Goal: Complete application form: Complete application form

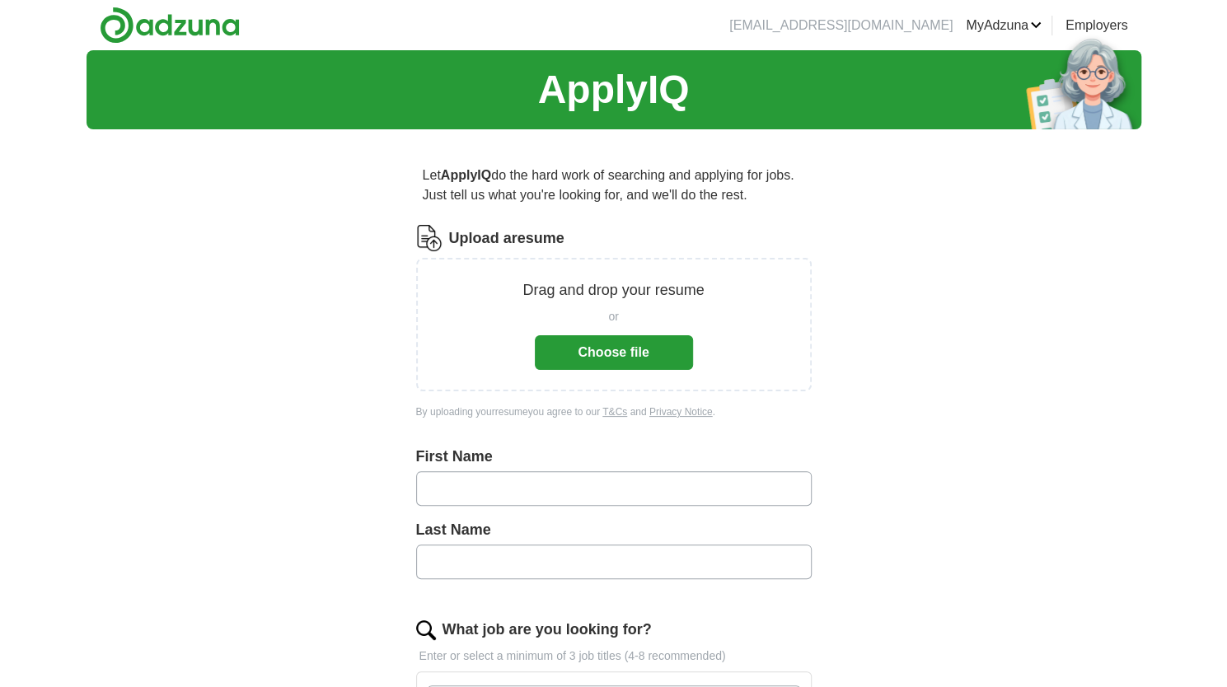
click at [613, 352] on button "Choose file" at bounding box center [614, 352] width 158 height 35
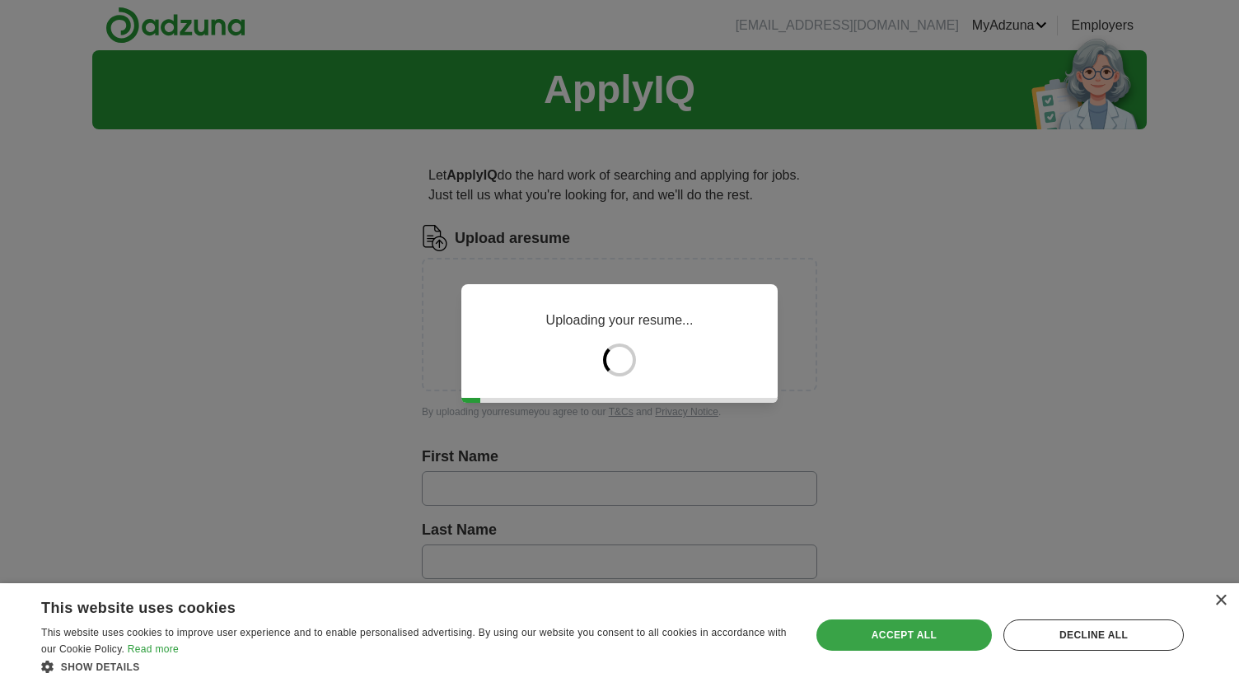
click at [942, 632] on div "Accept all" at bounding box center [903, 634] width 175 height 31
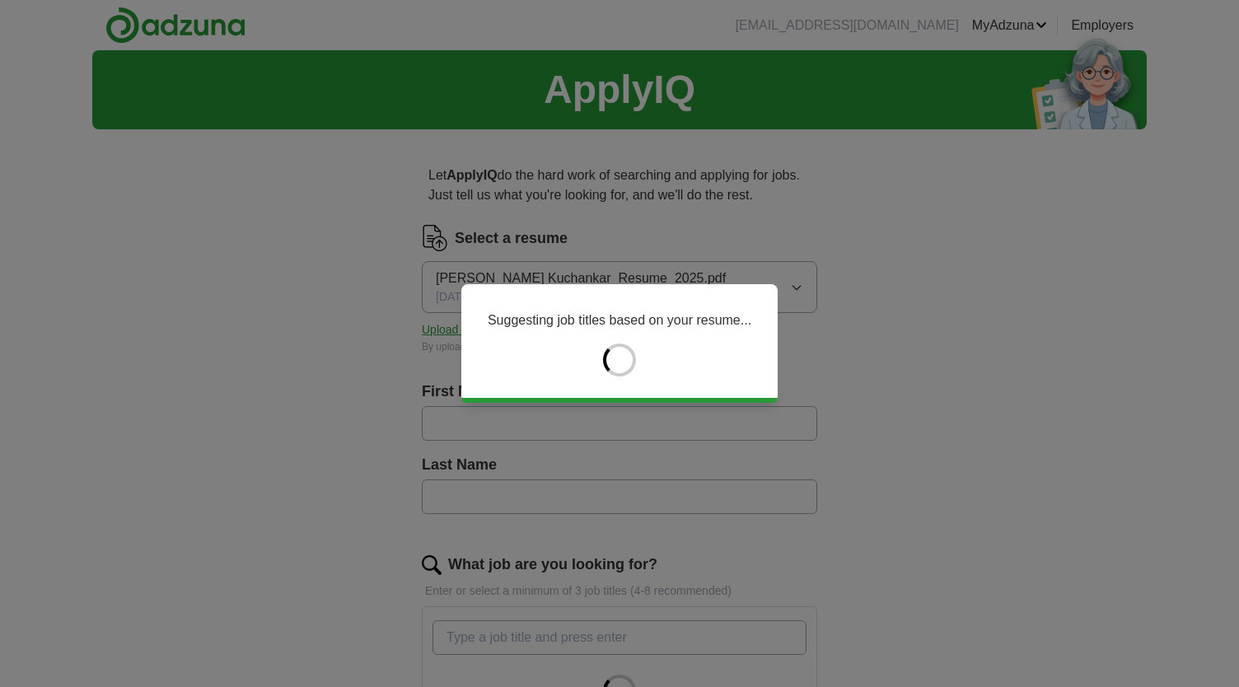
type input "*********"
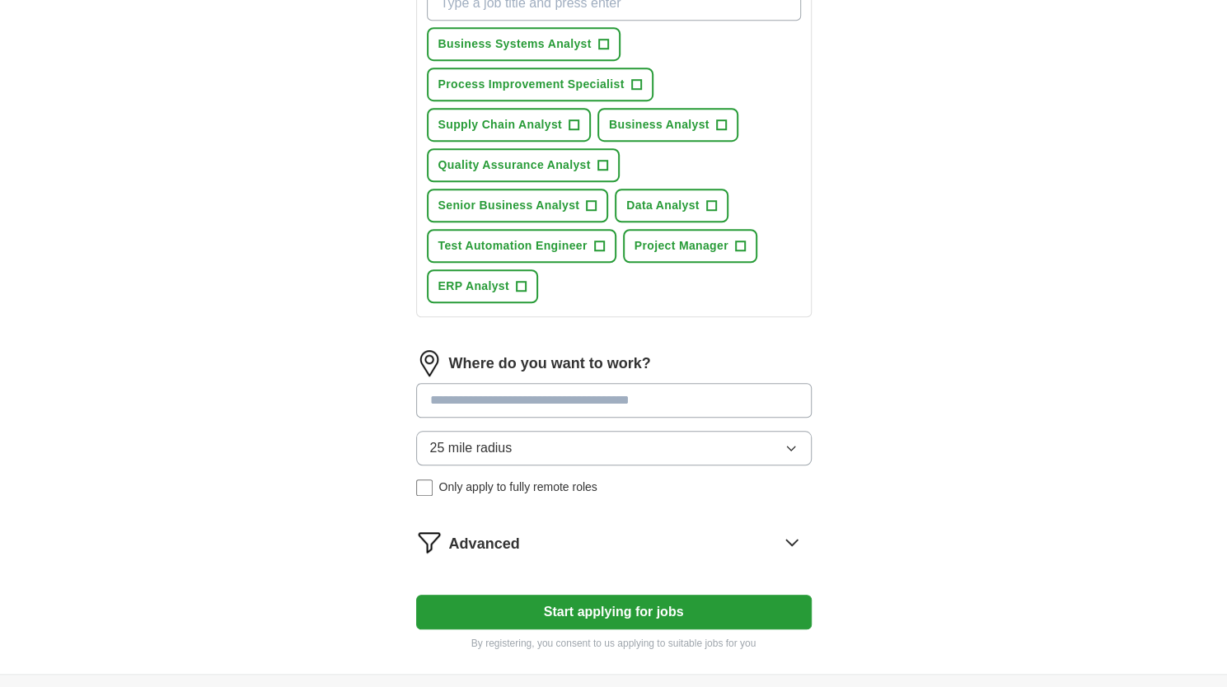
scroll to position [659, 0]
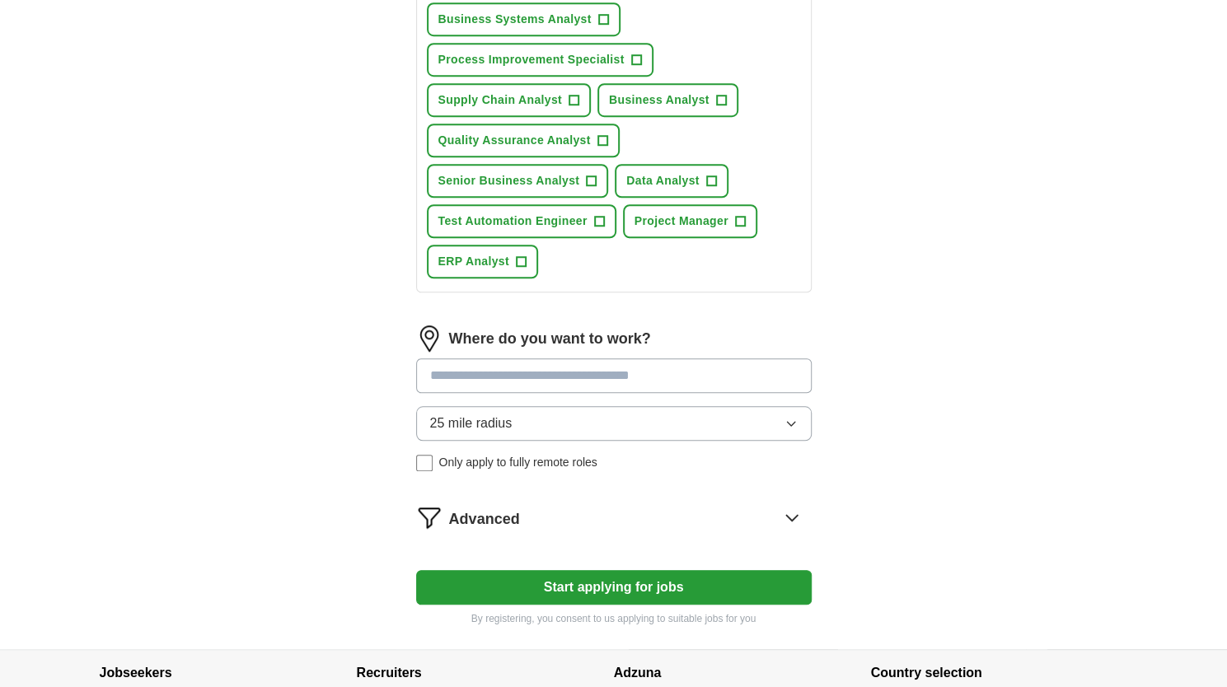
click at [603, 378] on input at bounding box center [613, 375] width 395 height 35
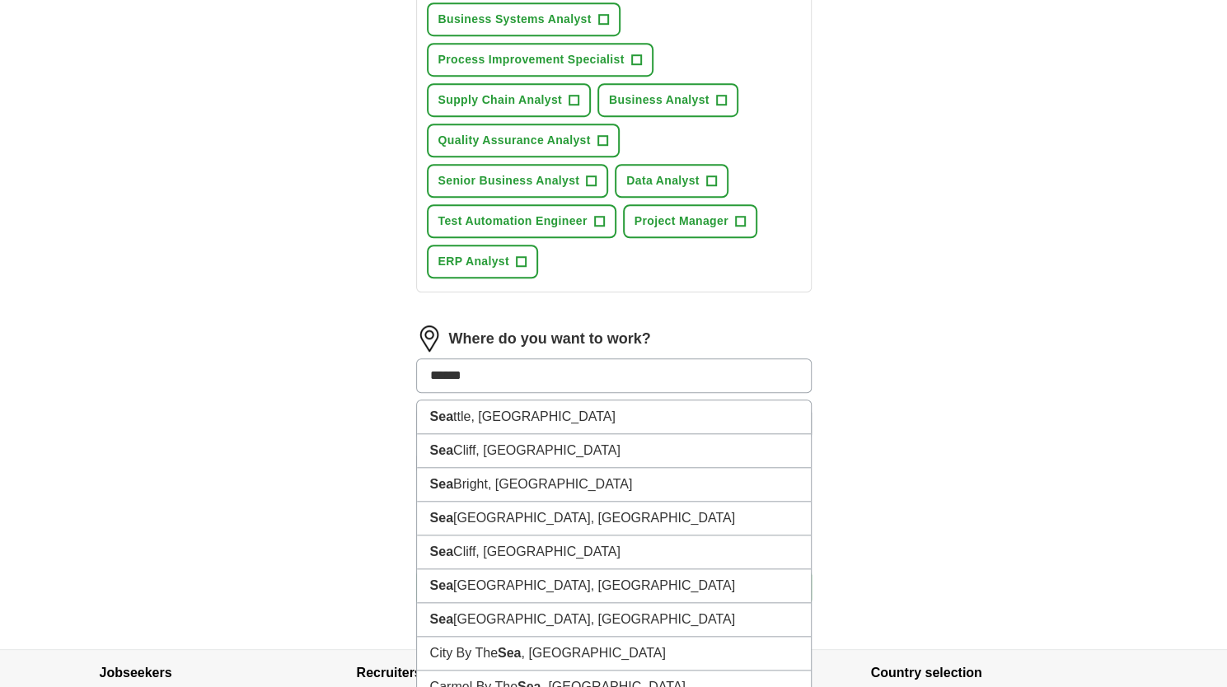
type input "*******"
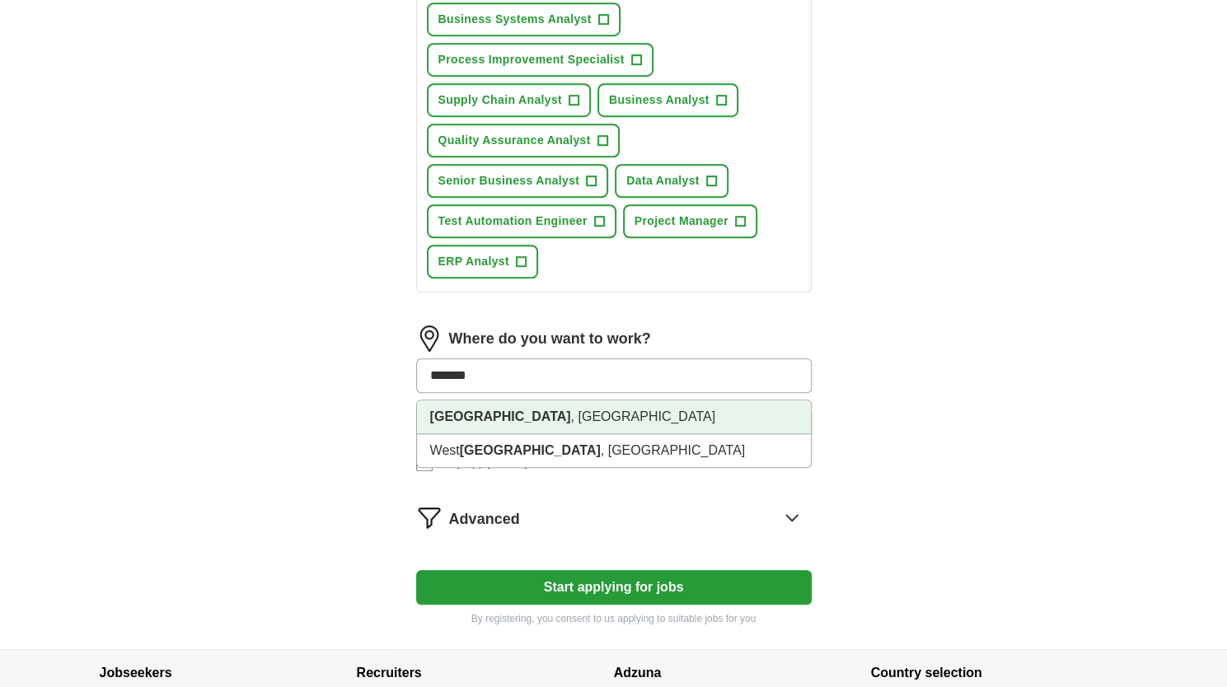
click at [564, 405] on li "[GEOGRAPHIC_DATA] , [GEOGRAPHIC_DATA]" at bounding box center [614, 417] width 394 height 34
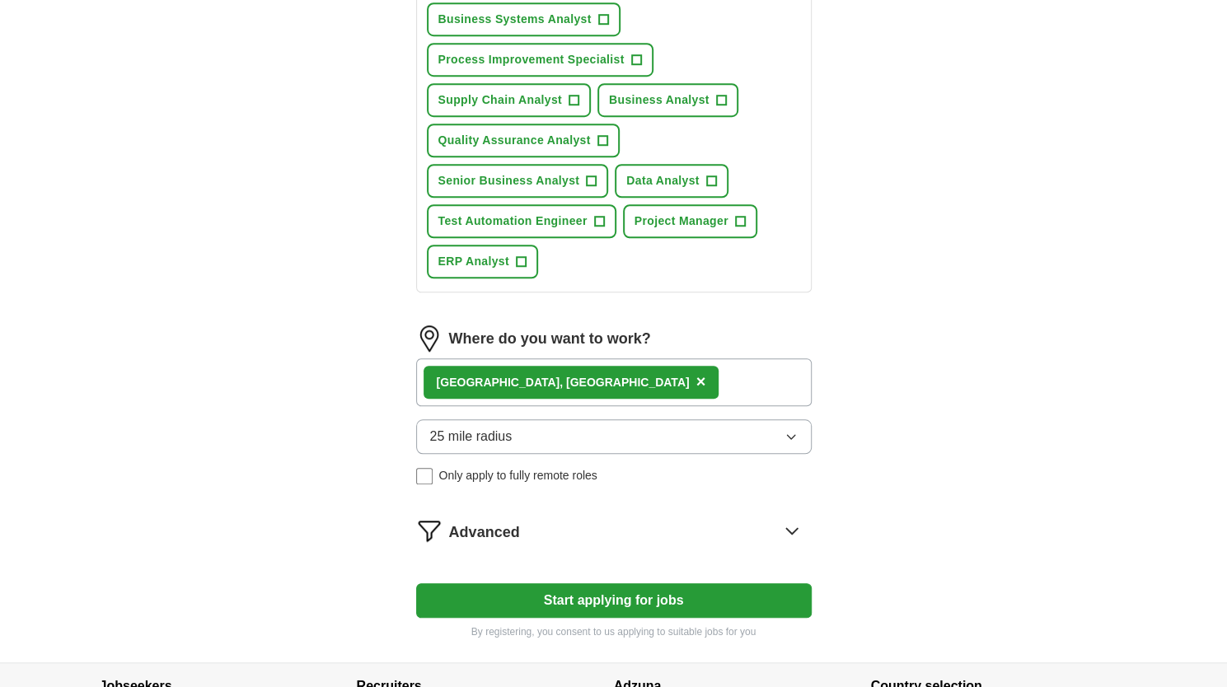
click at [582, 599] on button "Start applying for jobs" at bounding box center [613, 600] width 395 height 35
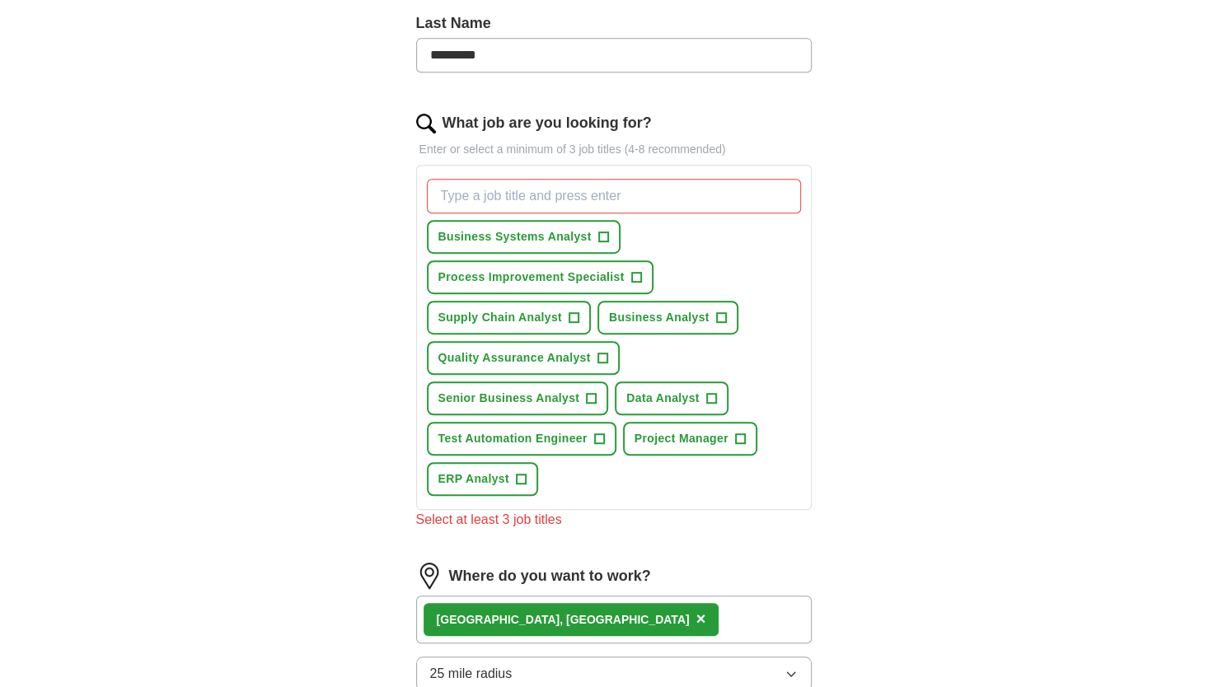
scroll to position [412, 0]
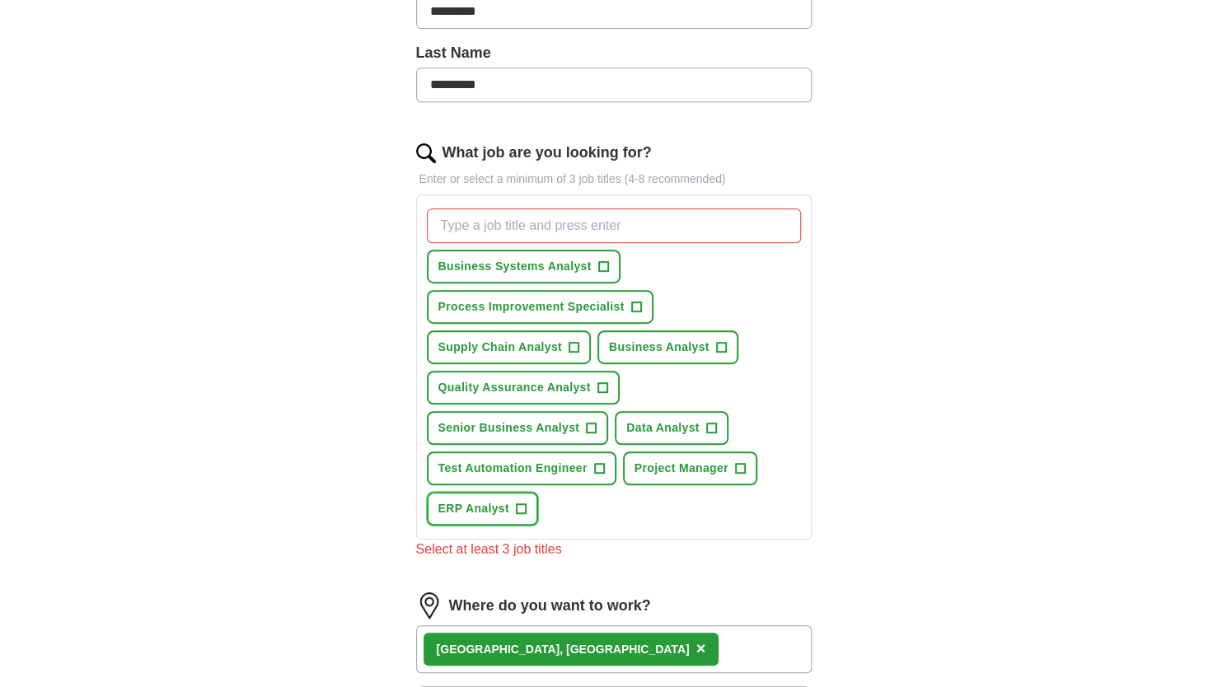
click at [471, 505] on span "ERP Analyst" at bounding box center [473, 508] width 71 height 17
click at [499, 386] on span "Quality Assurance Analyst" at bounding box center [514, 387] width 152 height 17
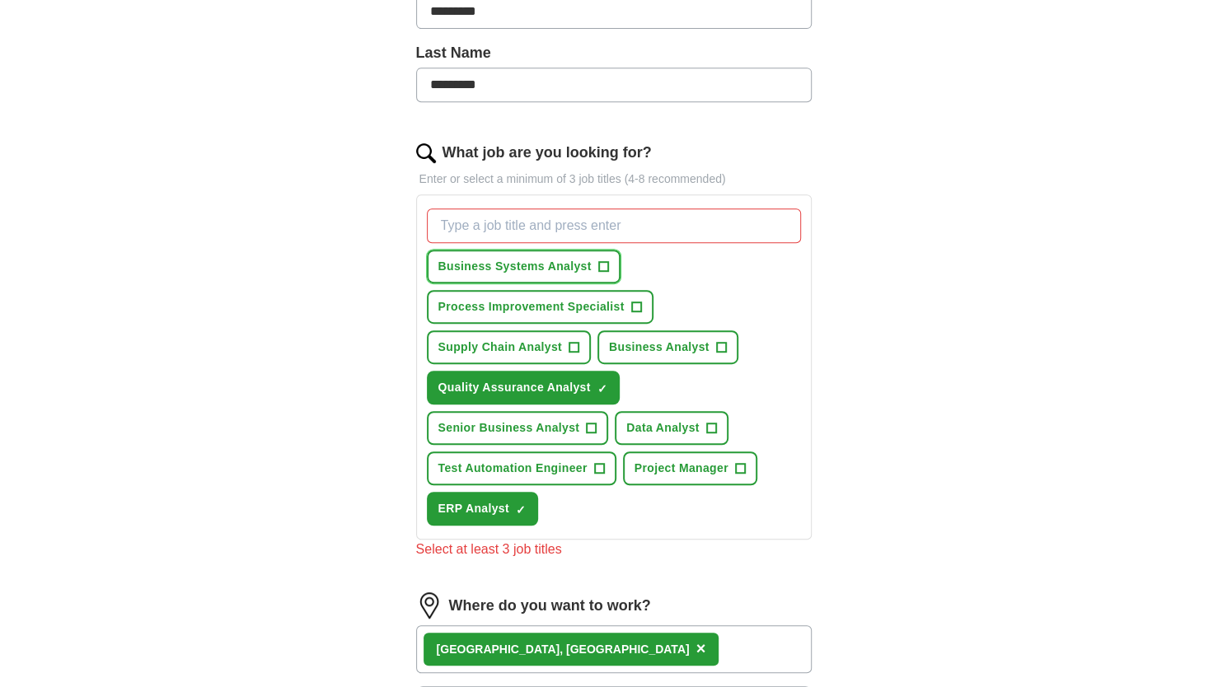
click at [516, 264] on span "Business Systems Analyst" at bounding box center [514, 266] width 153 height 17
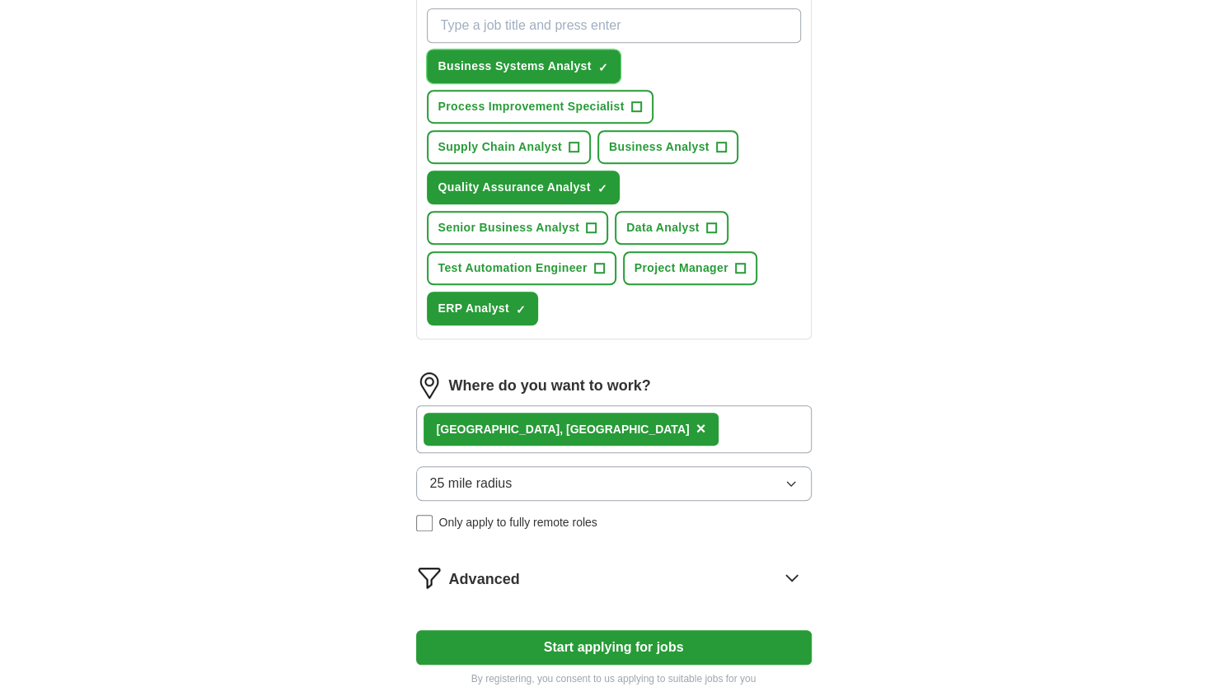
scroll to position [549, 0]
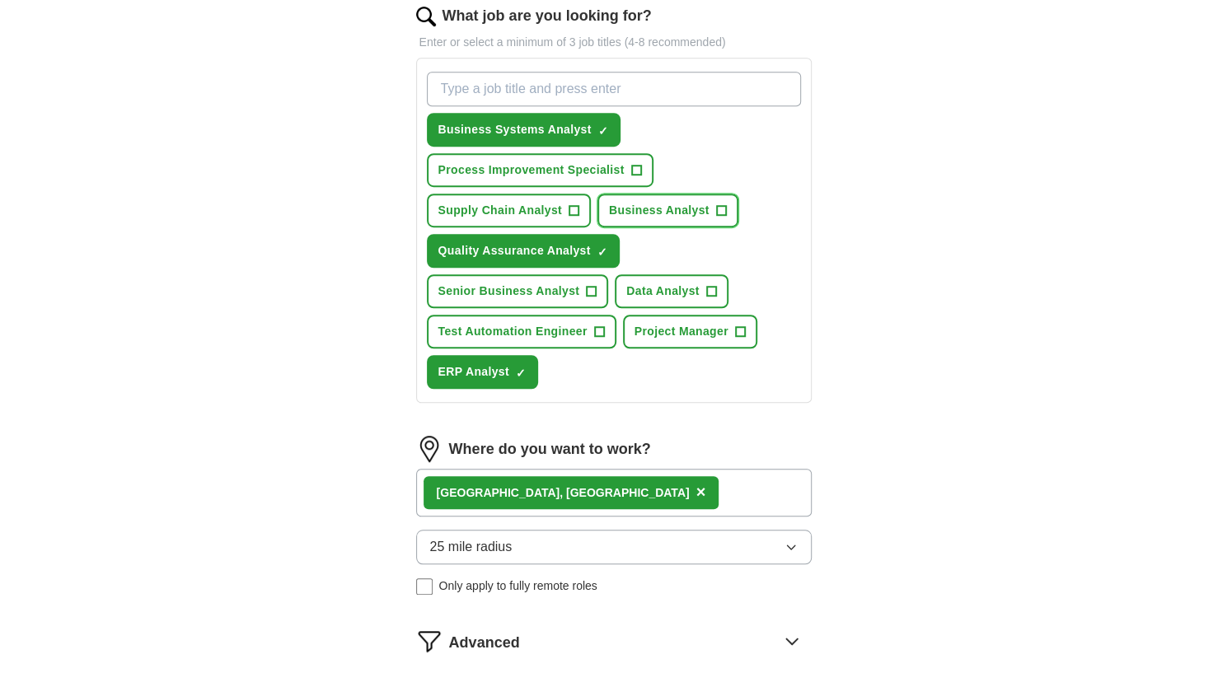
click at [679, 208] on span "Business Analyst" at bounding box center [659, 210] width 100 height 17
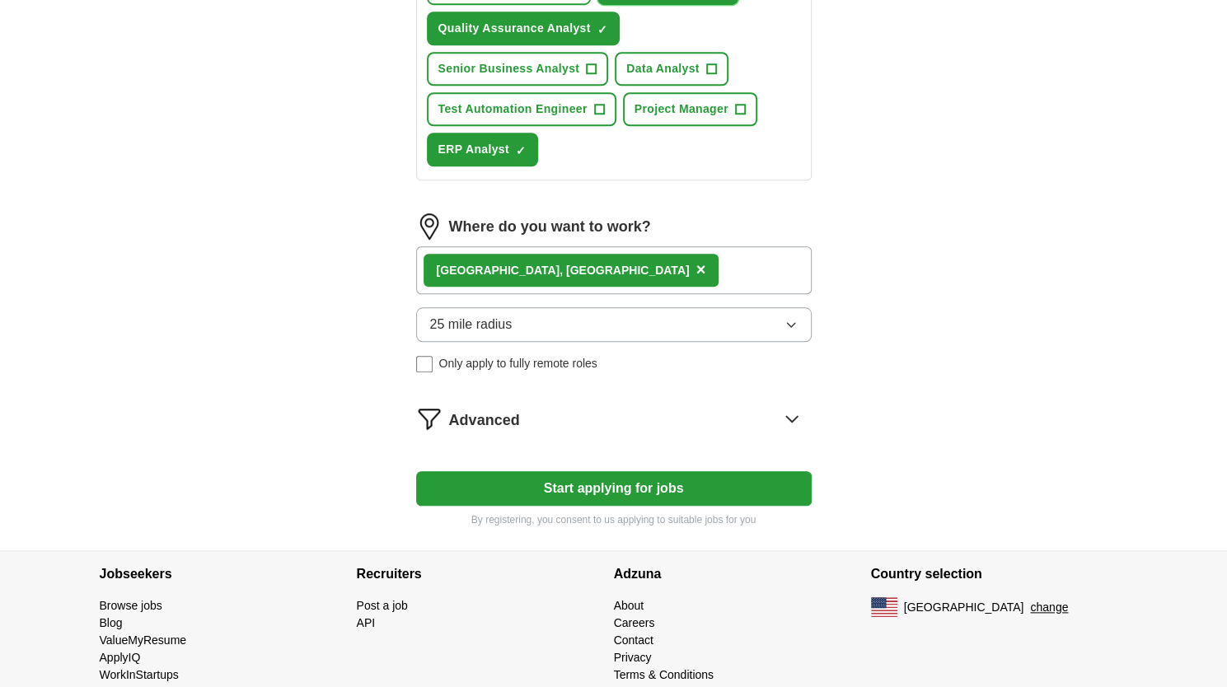
scroll to position [796, 0]
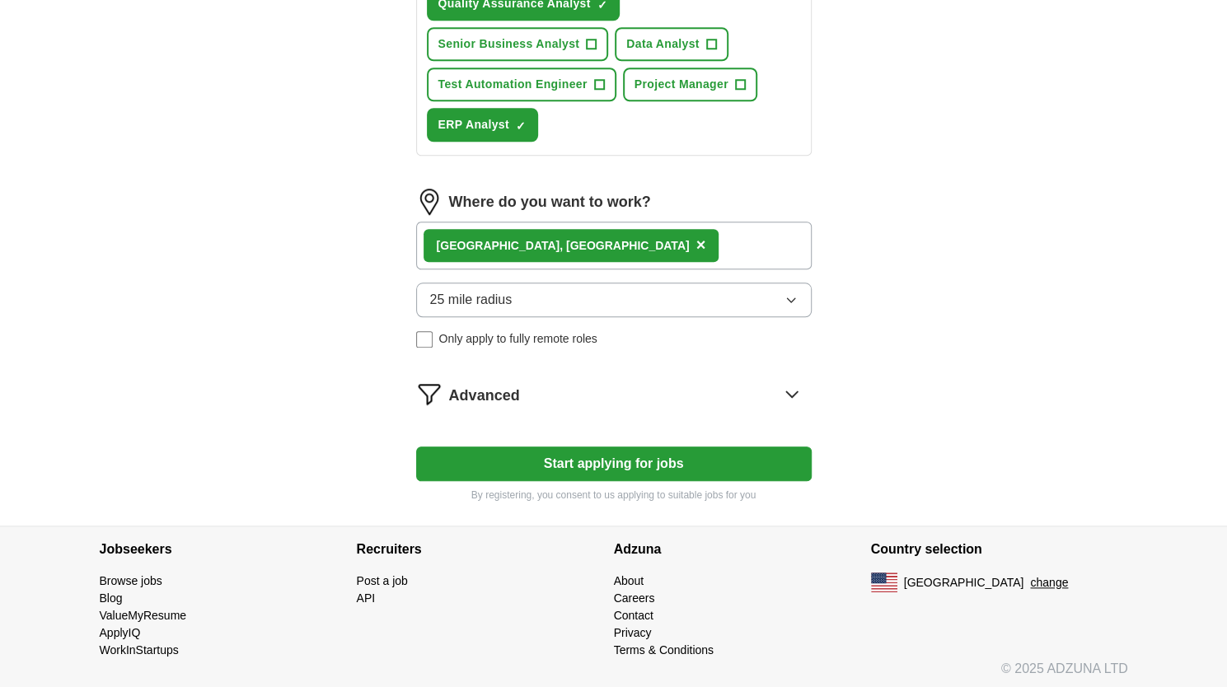
click at [625, 459] on button "Start applying for jobs" at bounding box center [613, 463] width 395 height 35
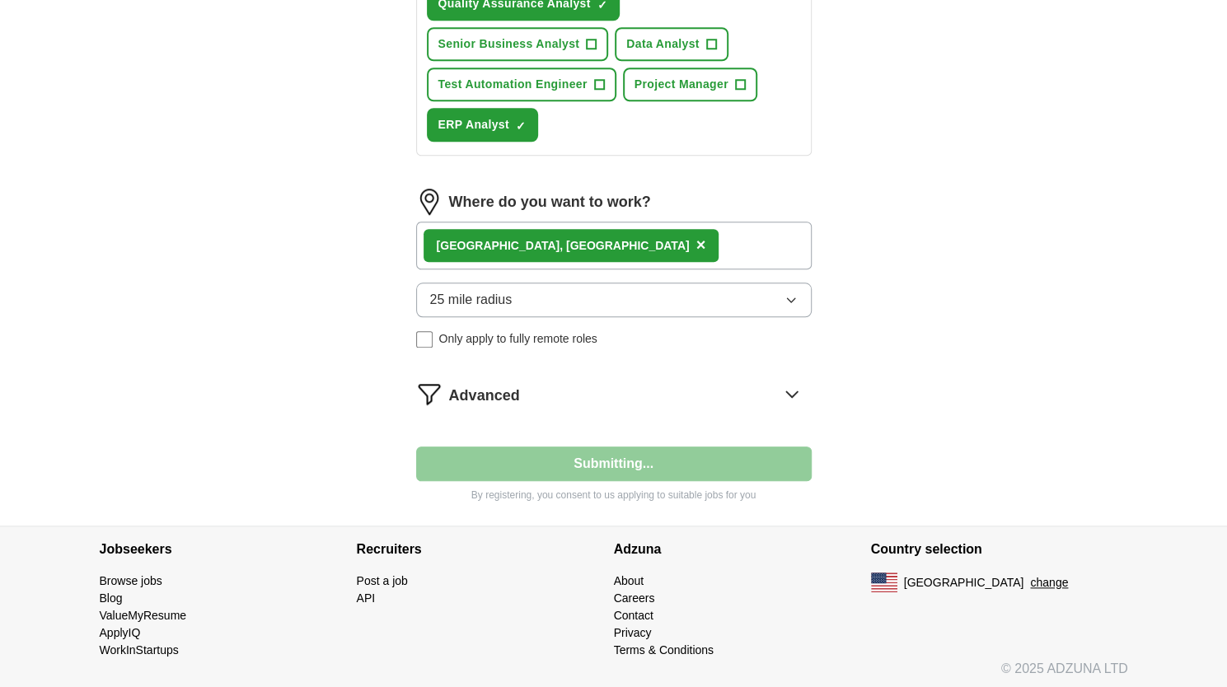
select select "**"
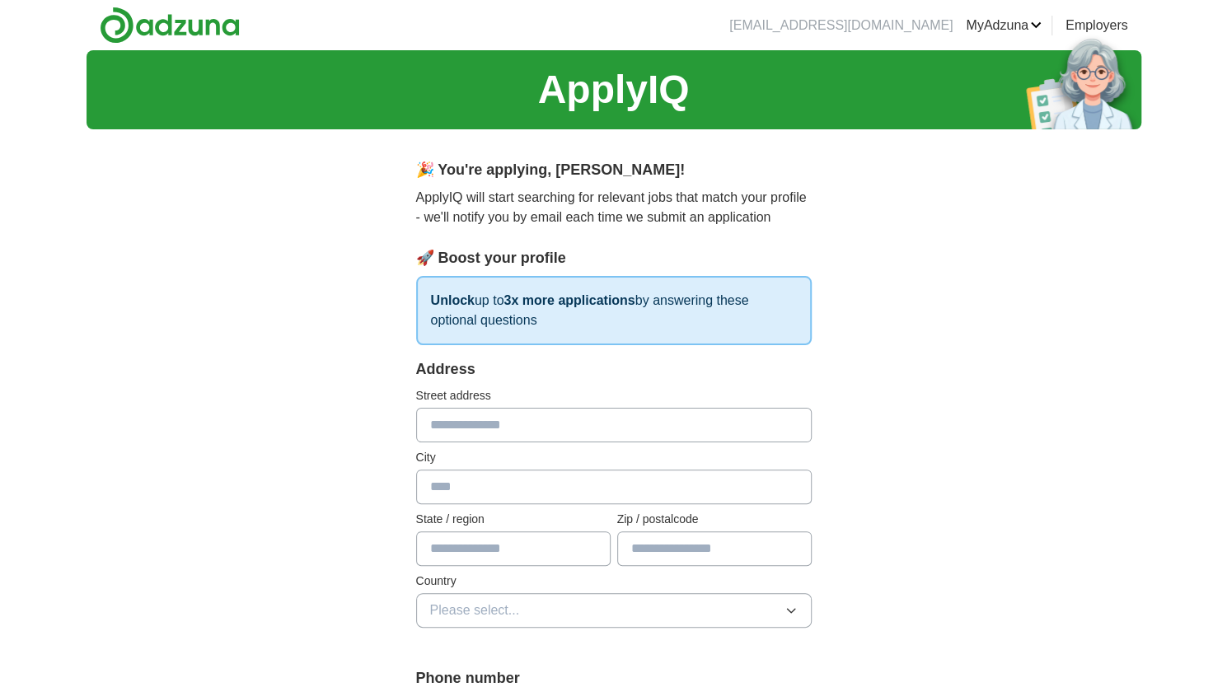
scroll to position [165, 0]
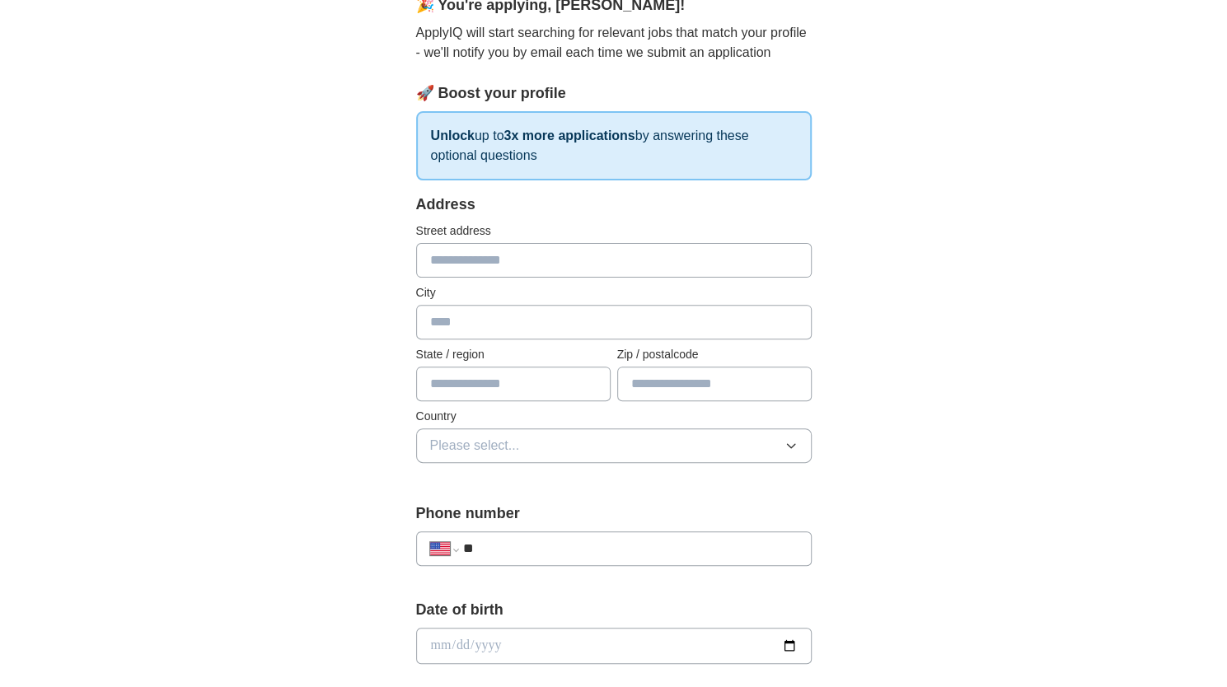
click at [586, 255] on input "text" at bounding box center [613, 260] width 395 height 35
